Goal: Information Seeking & Learning: Learn about a topic

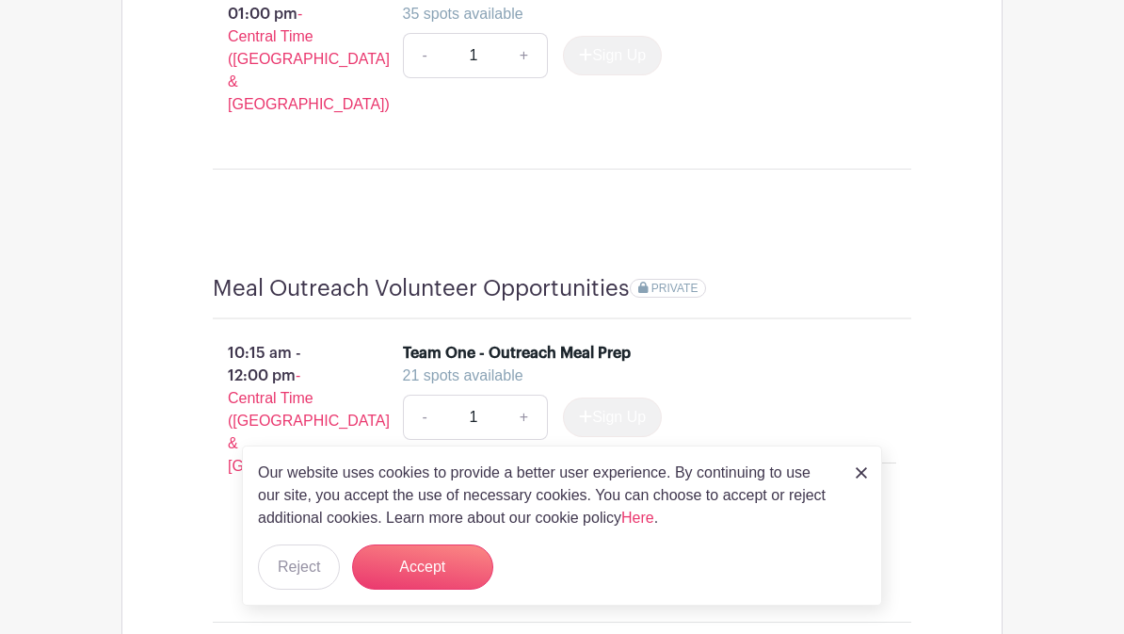
scroll to position [1914, 0]
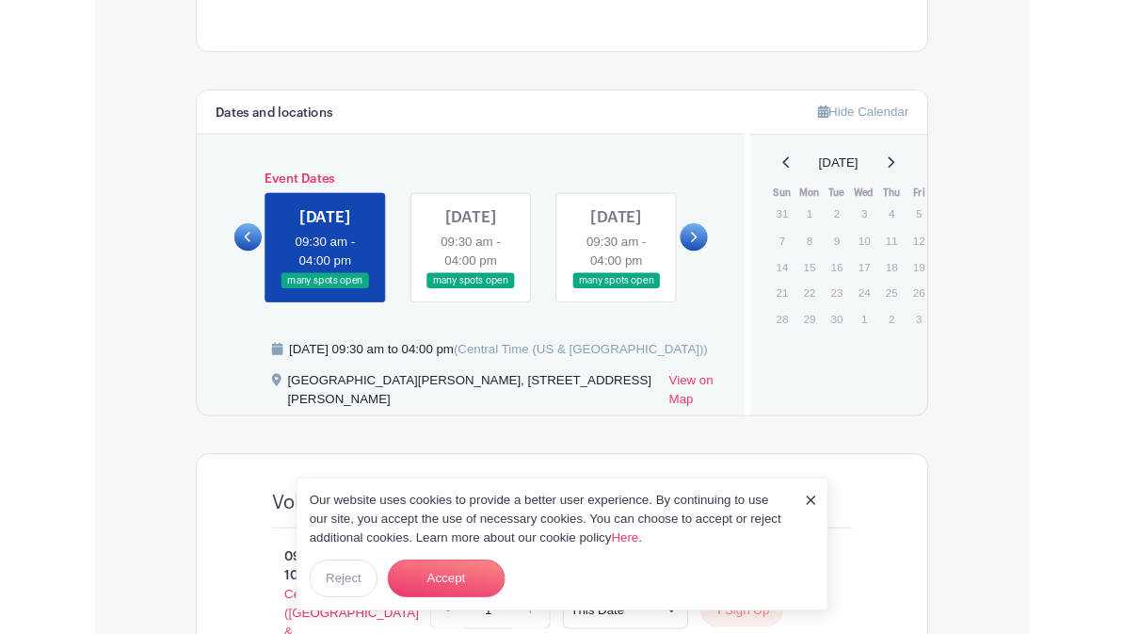
scroll to position [1033, 0]
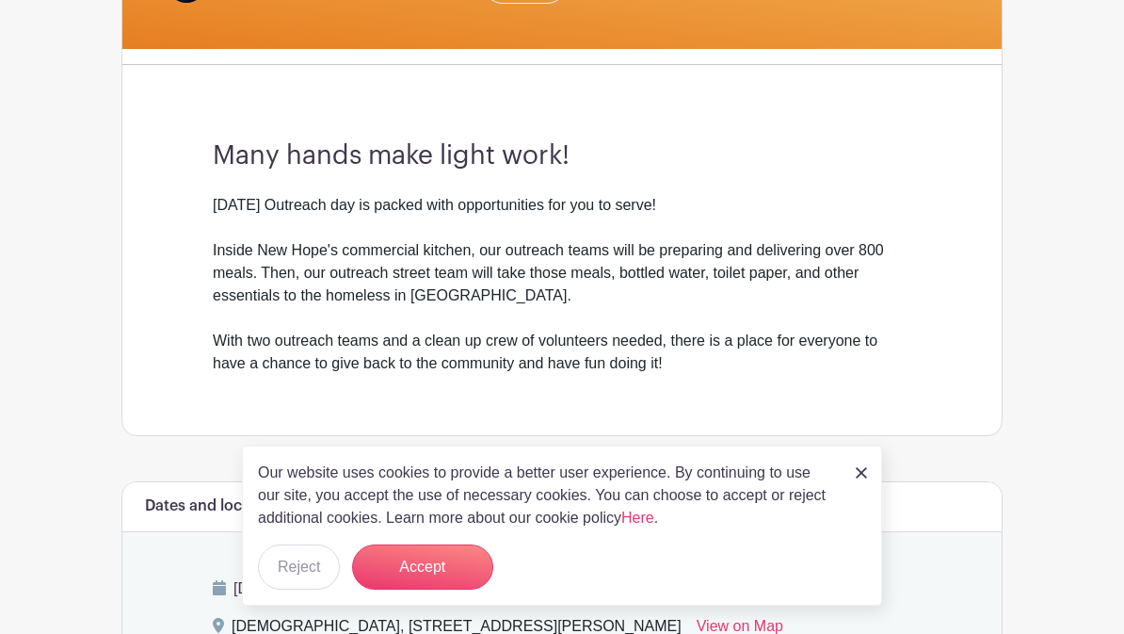
scroll to position [486, 0]
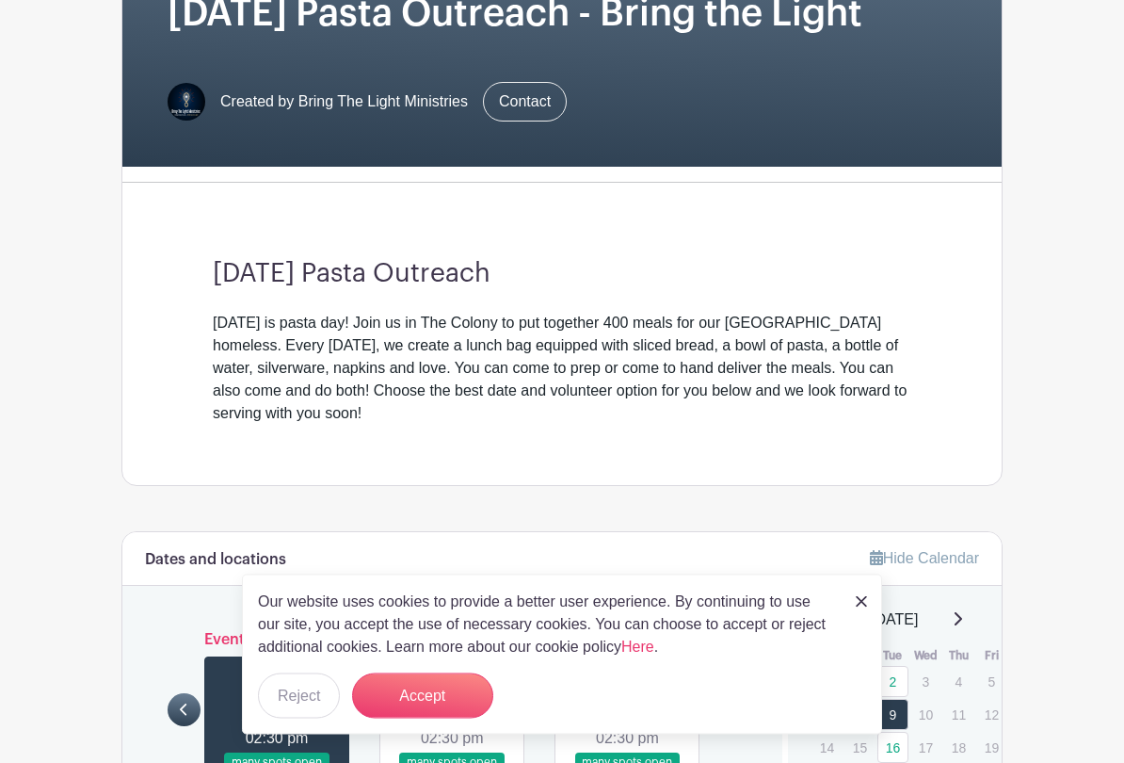
click at [309, 633] on button "Reject" at bounding box center [299, 695] width 82 height 45
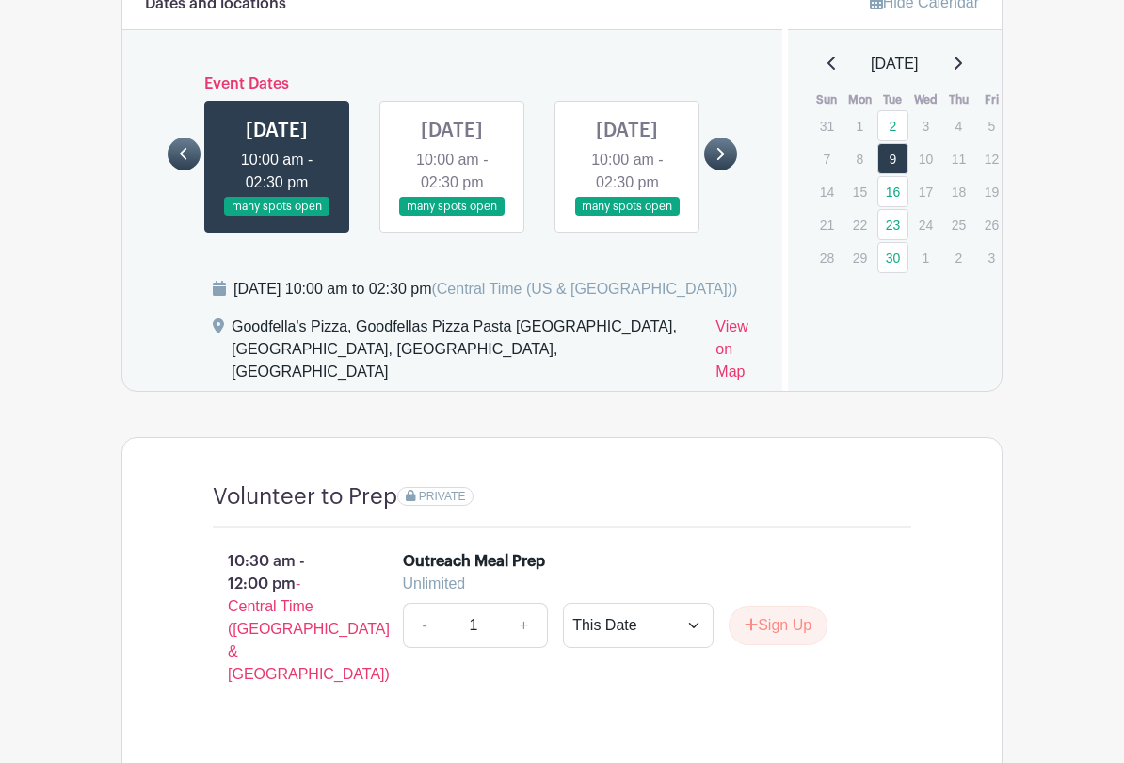
scroll to position [890, 0]
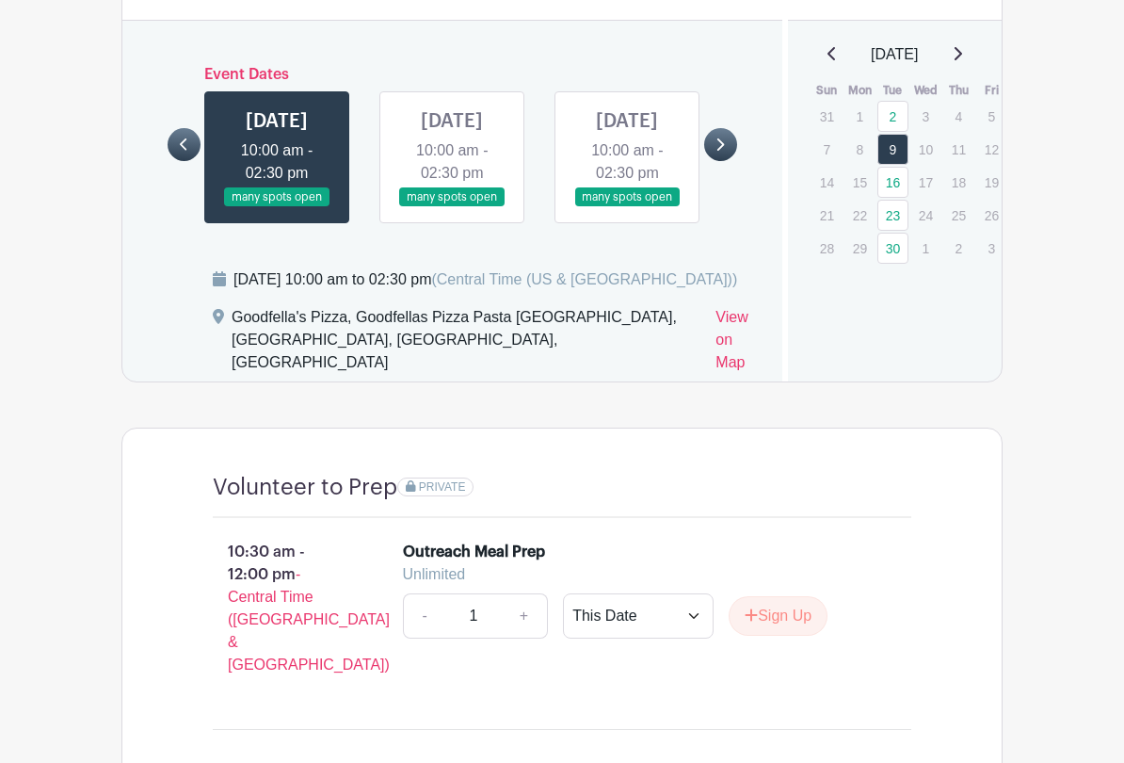
click at [758, 375] on link "View on Map" at bounding box center [736, 344] width 43 height 75
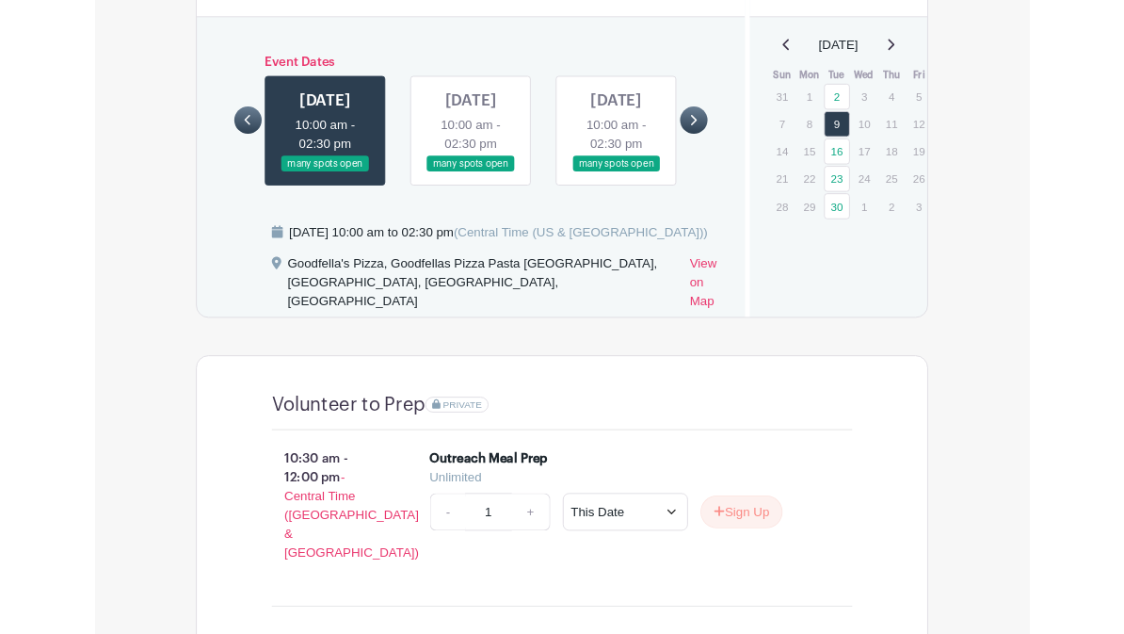
scroll to position [943, 0]
